Goal: Answer question/provide support

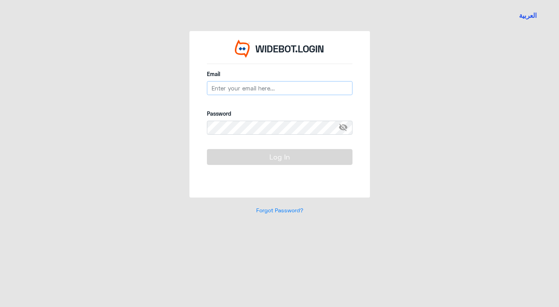
type input "[EMAIL_ADDRESS][DOMAIN_NAME]"
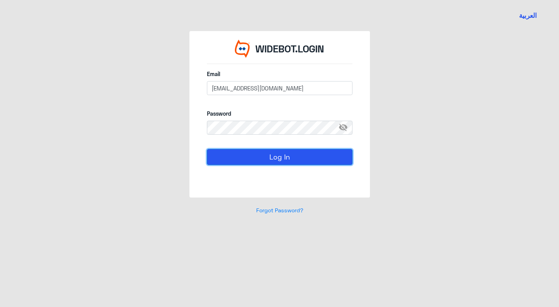
click at [230, 150] on button "Log In" at bounding box center [280, 157] width 146 height 16
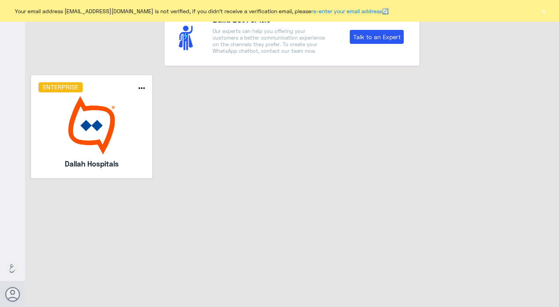
click at [96, 118] on img at bounding box center [91, 125] width 107 height 58
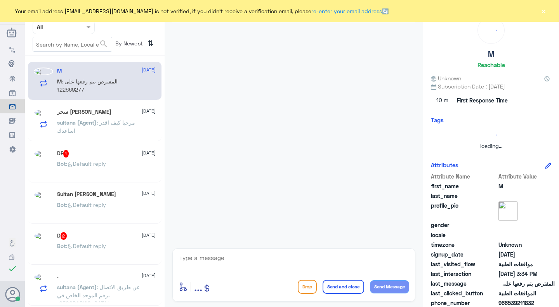
click at [343, 250] on div "enter flow name ... Drop Send and close Send Message" at bounding box center [293, 275] width 243 height 53
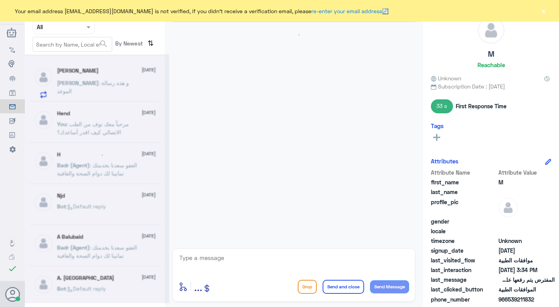
scroll to position [382, 0]
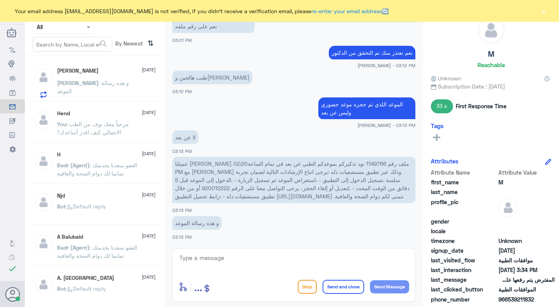
click at [541, 12] on button "×" at bounding box center [544, 11] width 8 height 8
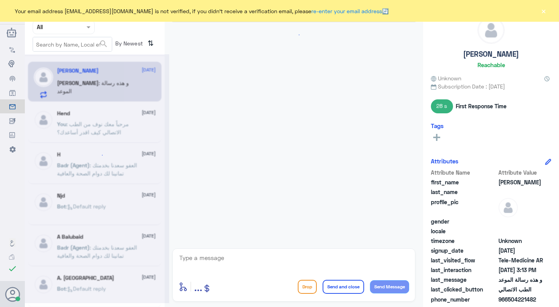
scroll to position [382, 0]
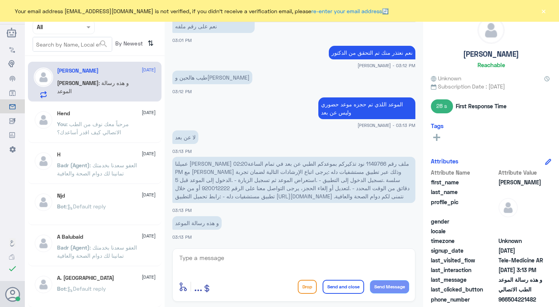
click at [544, 11] on button "×" at bounding box center [544, 11] width 8 height 8
